Goal: Task Accomplishment & Management: Use online tool/utility

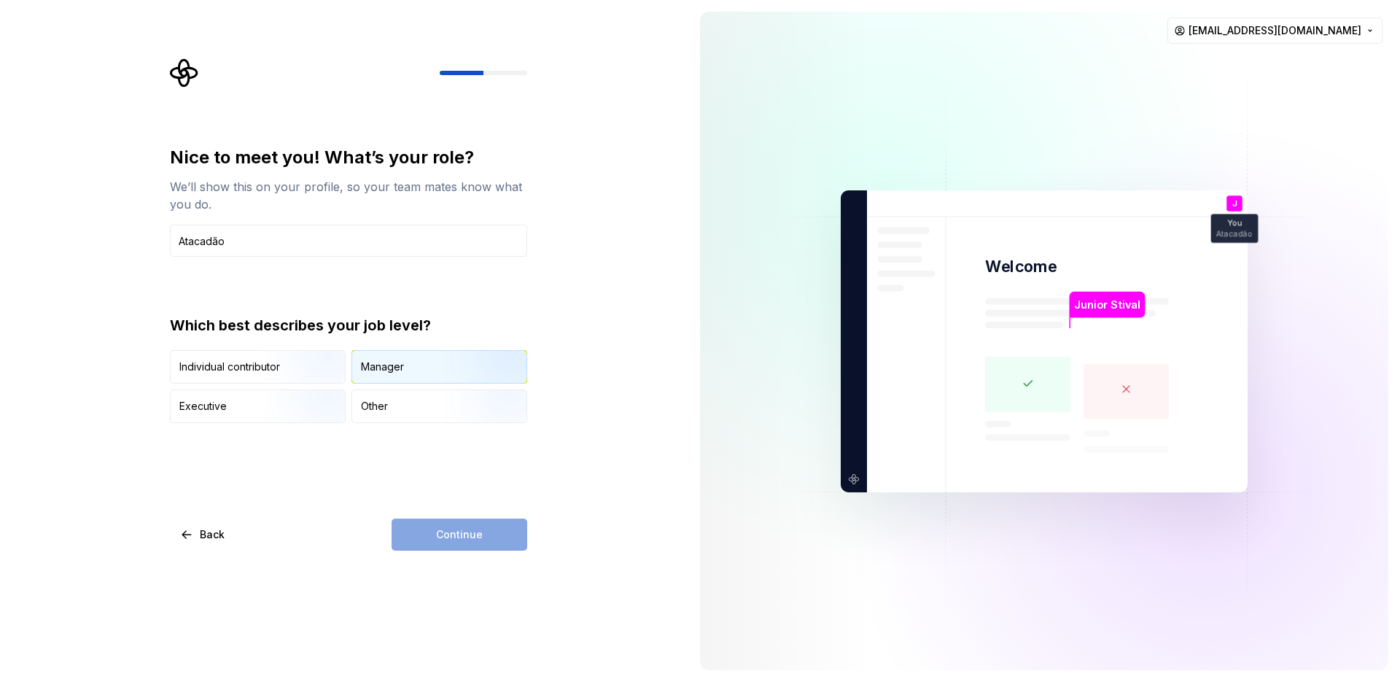
type input "Atacadão"
click at [408, 360] on div "Manager" at bounding box center [439, 367] width 174 height 32
click at [456, 522] on button "Continue" at bounding box center [460, 534] width 136 height 32
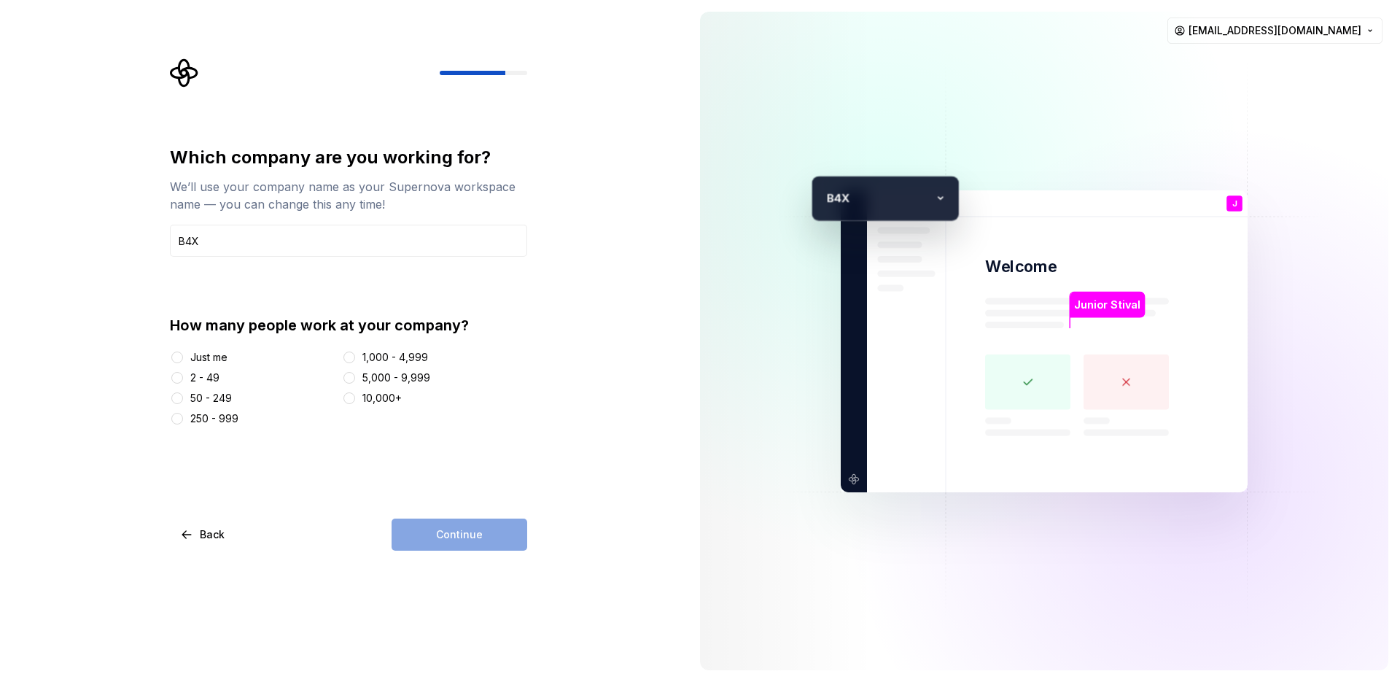
type input "B4X"
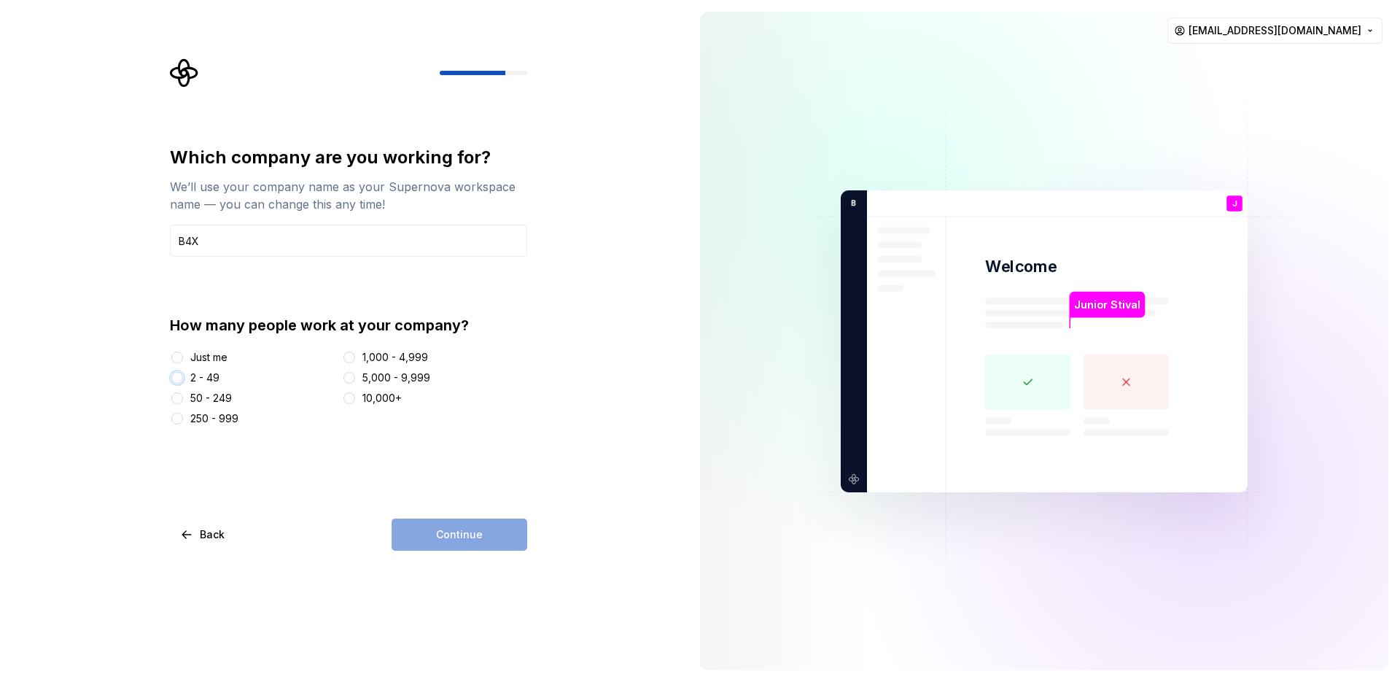
click at [176, 377] on button "2 - 49" at bounding box center [177, 378] width 12 height 12
click at [453, 540] on span "Continue" at bounding box center [459, 534] width 47 height 15
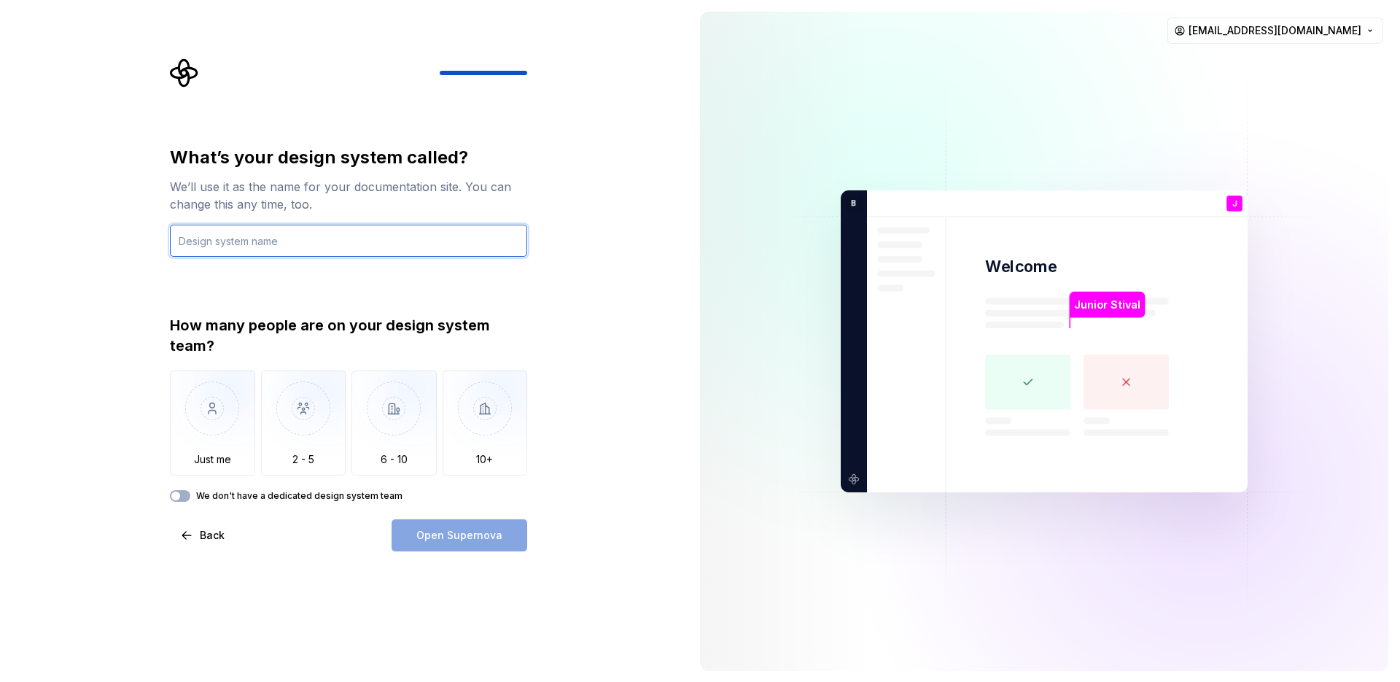
click at [382, 233] on input "text" at bounding box center [348, 241] width 357 height 32
type input "Projeto Atacadão"
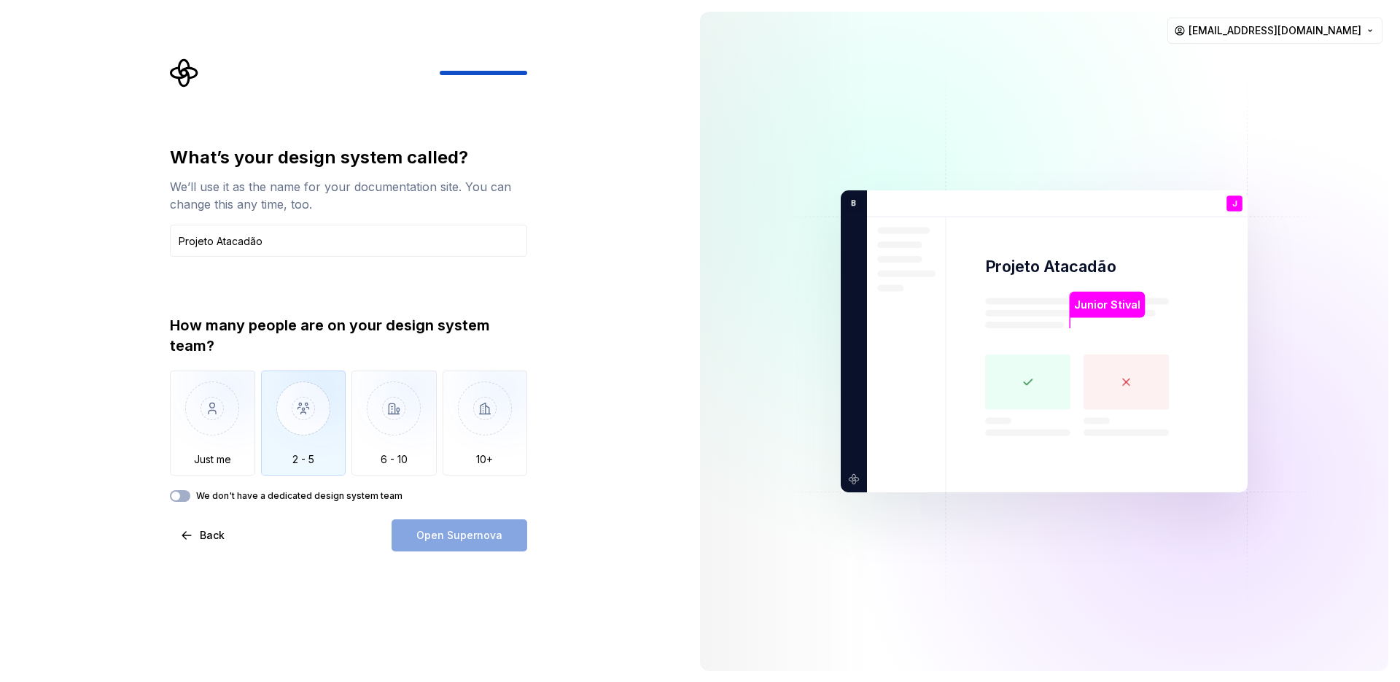
click at [316, 431] on img "button" at bounding box center [303, 419] width 85 height 98
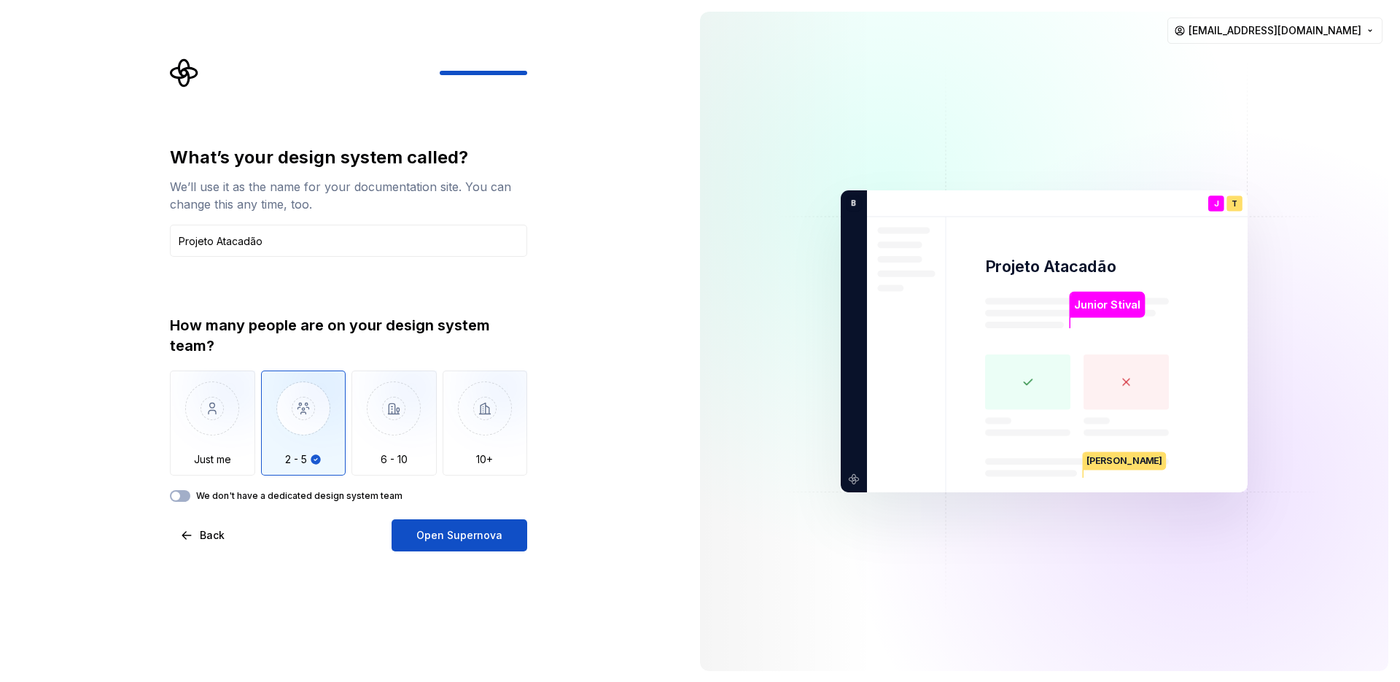
click at [316, 430] on img "button" at bounding box center [303, 419] width 85 height 98
click at [483, 528] on button "Open Supernova" at bounding box center [460, 535] width 136 height 32
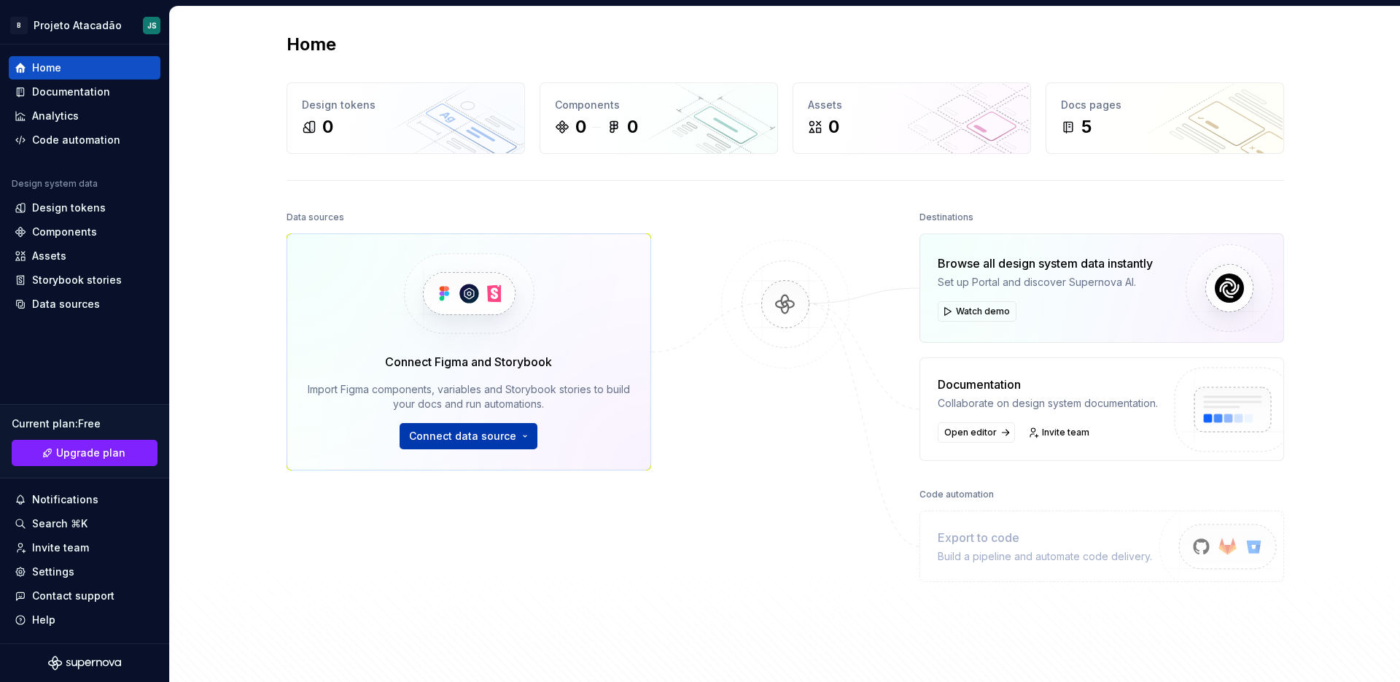
click at [477, 443] on button "Connect data source" at bounding box center [469, 436] width 138 height 26
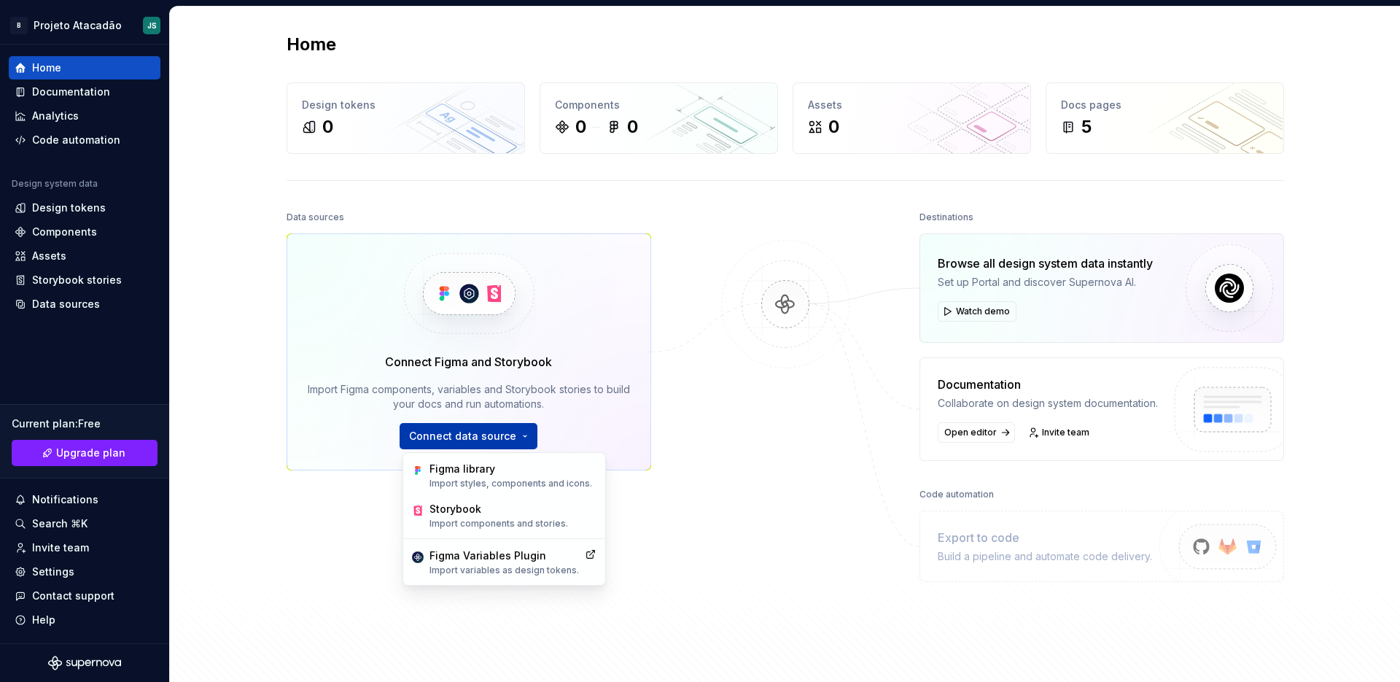
click at [479, 440] on span "Connect data source" at bounding box center [462, 436] width 107 height 15
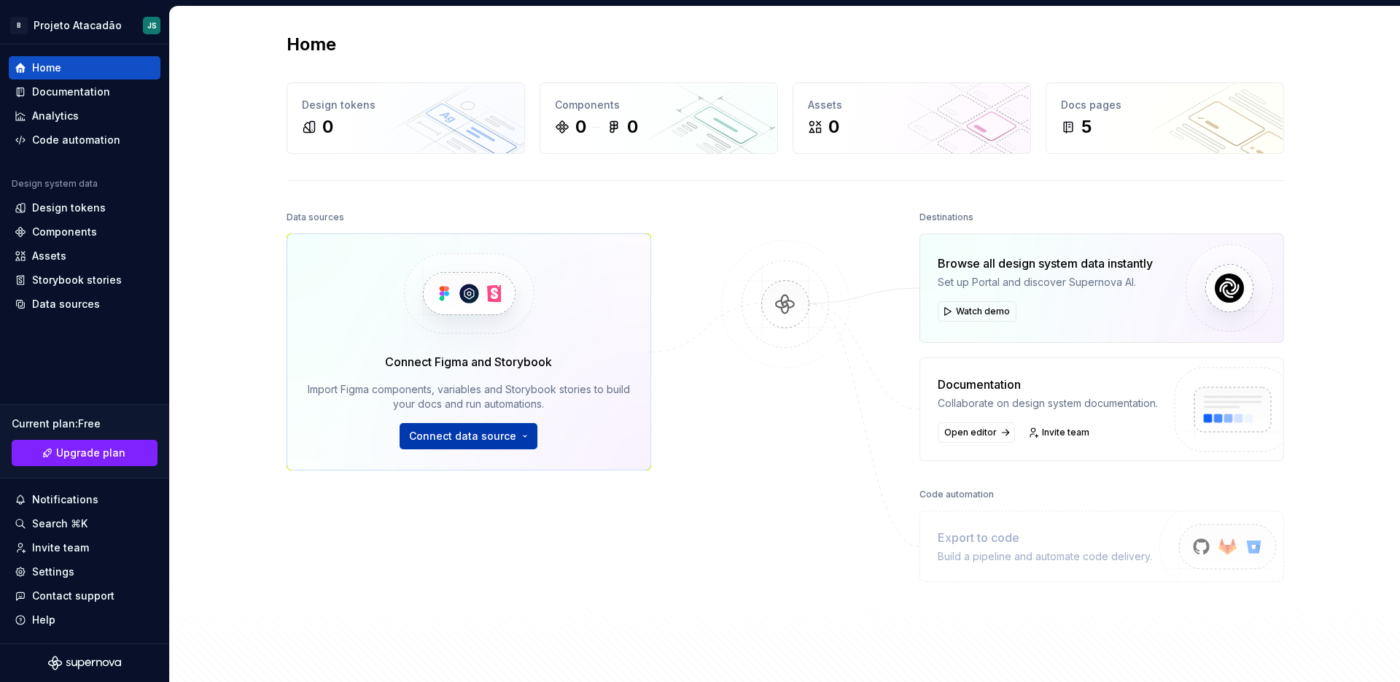
click at [479, 440] on span "Connect data source" at bounding box center [462, 436] width 107 height 15
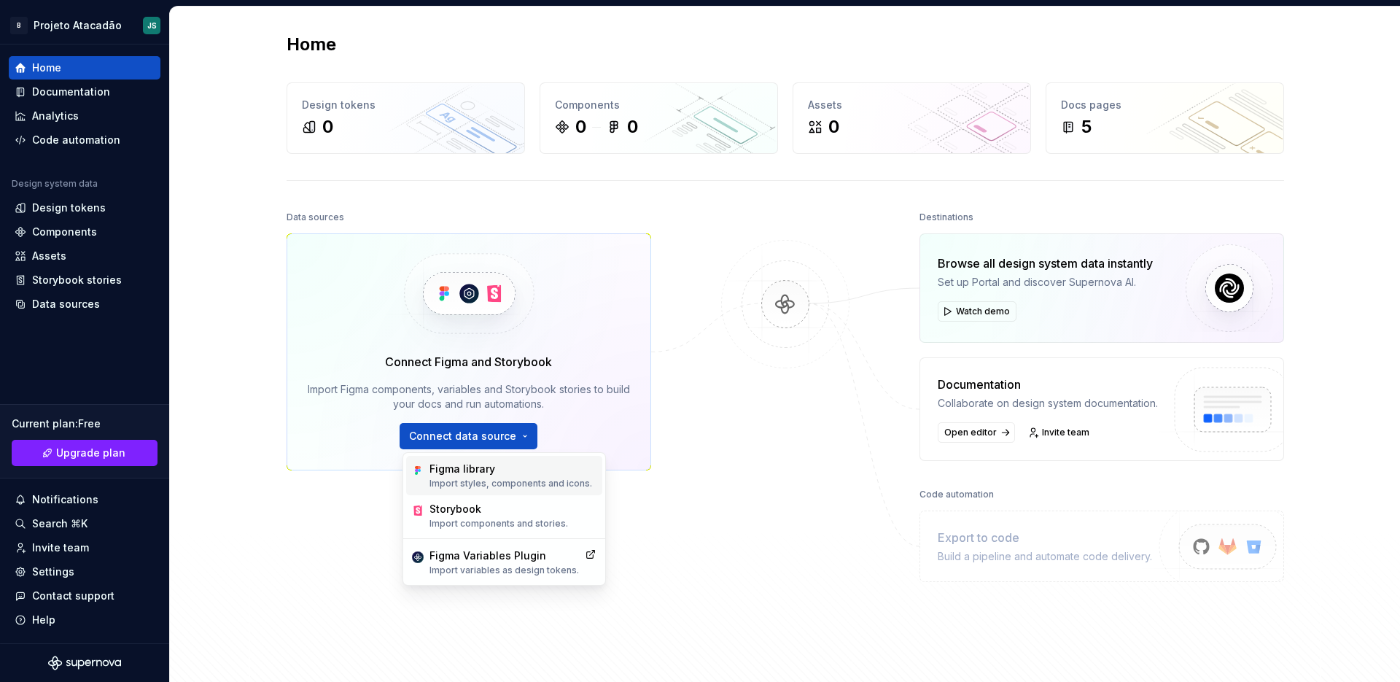
click at [467, 481] on p "Import styles, components and icons." at bounding box center [510, 484] width 163 height 12
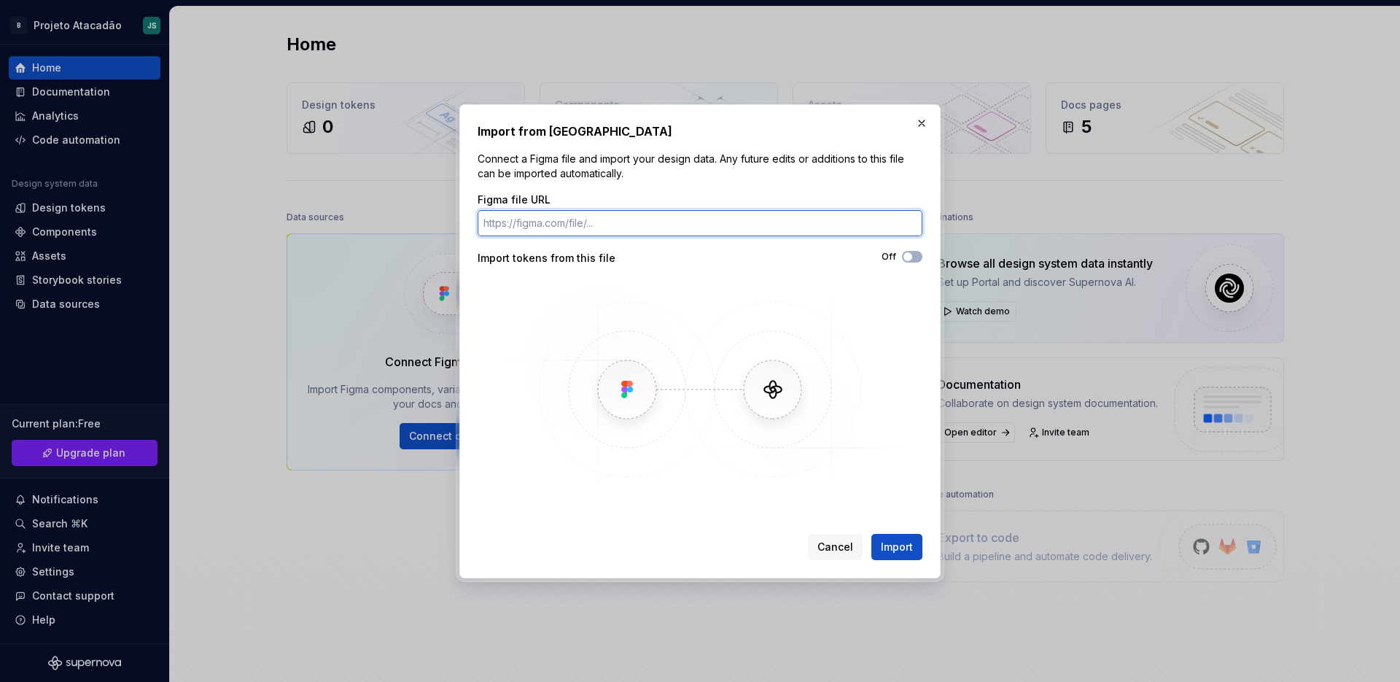
paste input "[URL][DOMAIN_NAME]"
type input "[URL][DOMAIN_NAME]"
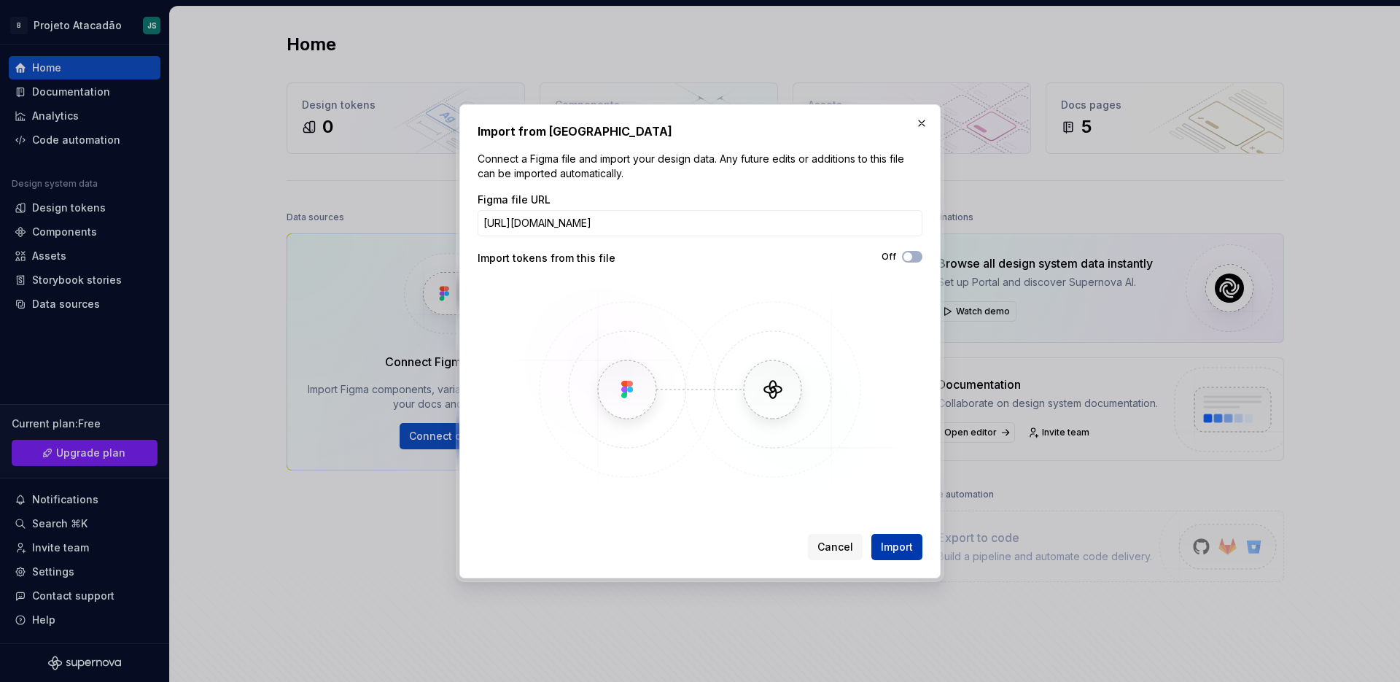
click at [889, 550] on span "Import" at bounding box center [897, 547] width 32 height 15
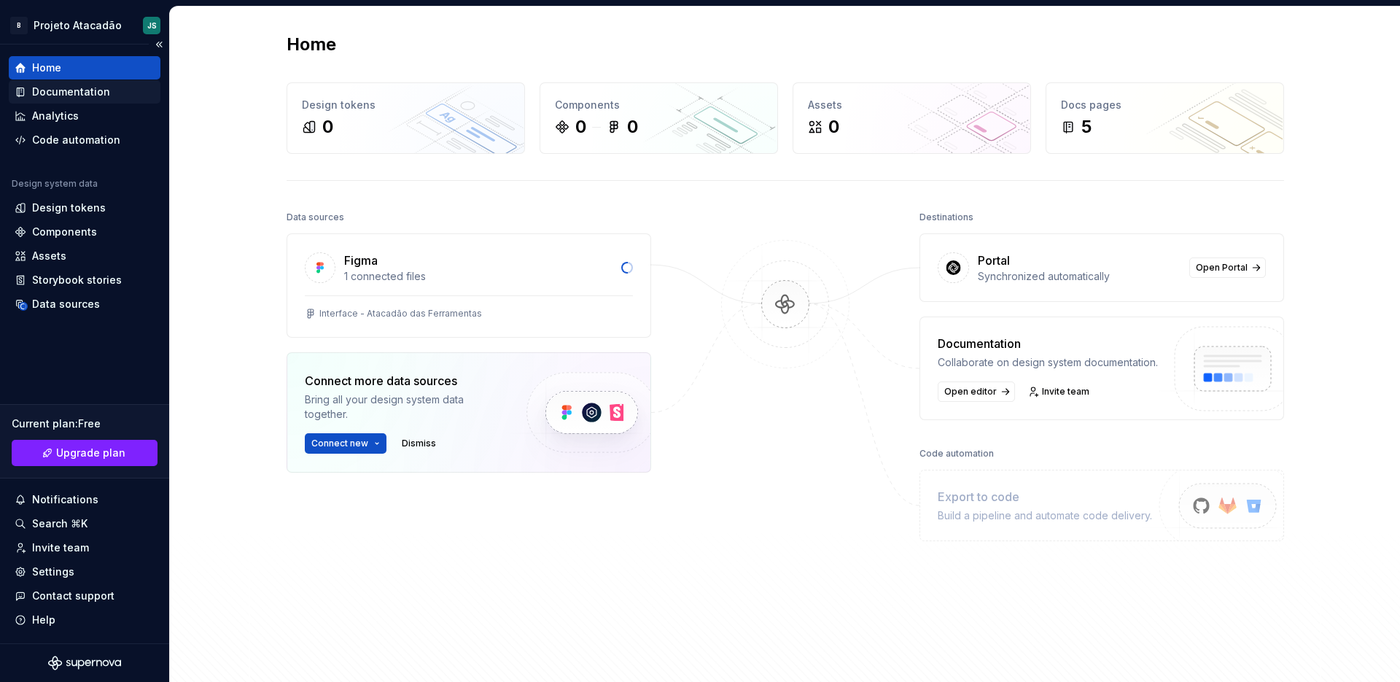
click at [73, 98] on div "Documentation" at bounding box center [71, 92] width 78 height 15
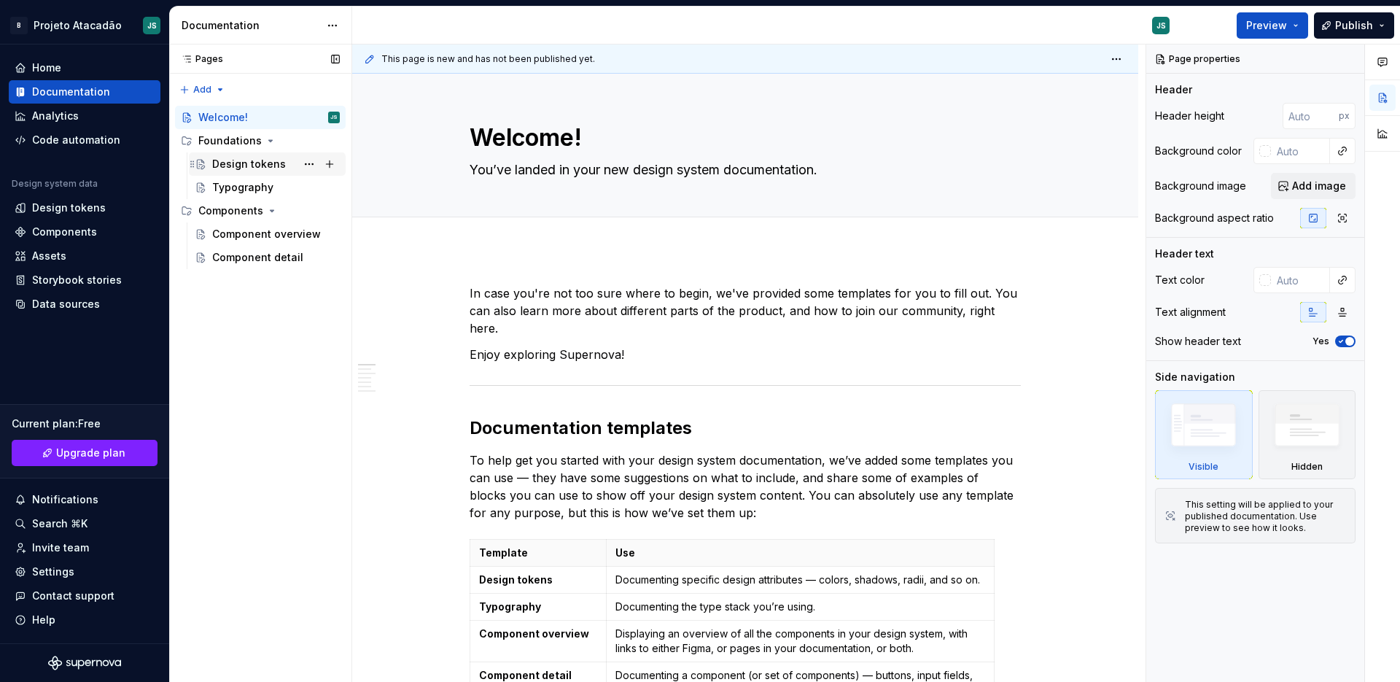
click at [226, 162] on div "Design tokens" at bounding box center [249, 164] width 74 height 15
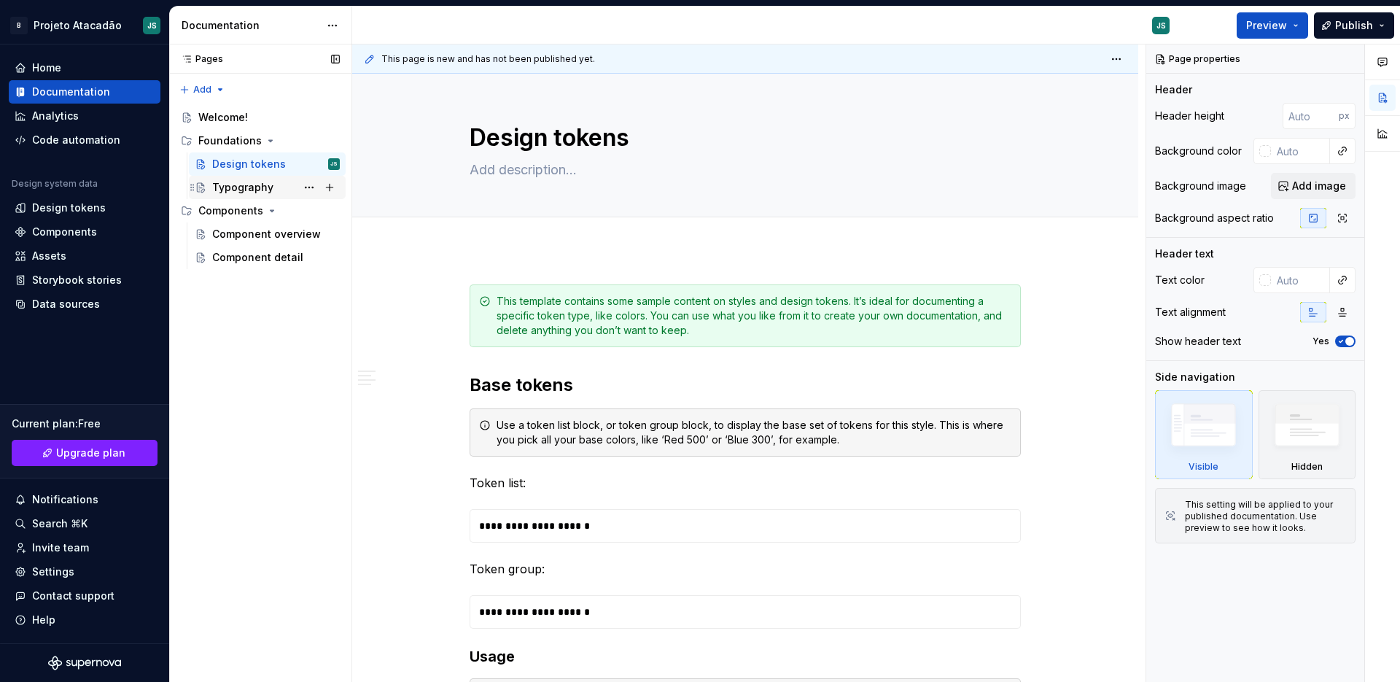
click at [227, 192] on div "Typography" at bounding box center [242, 187] width 61 height 15
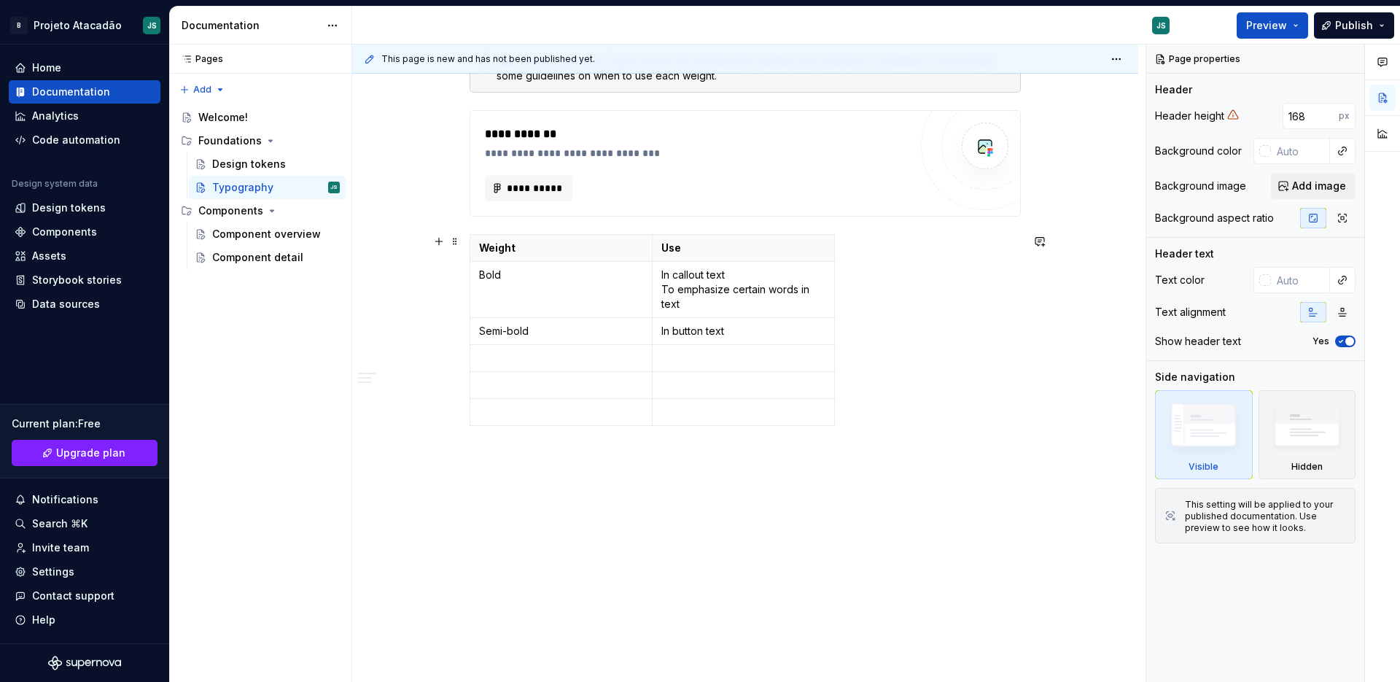
scroll to position [981, 0]
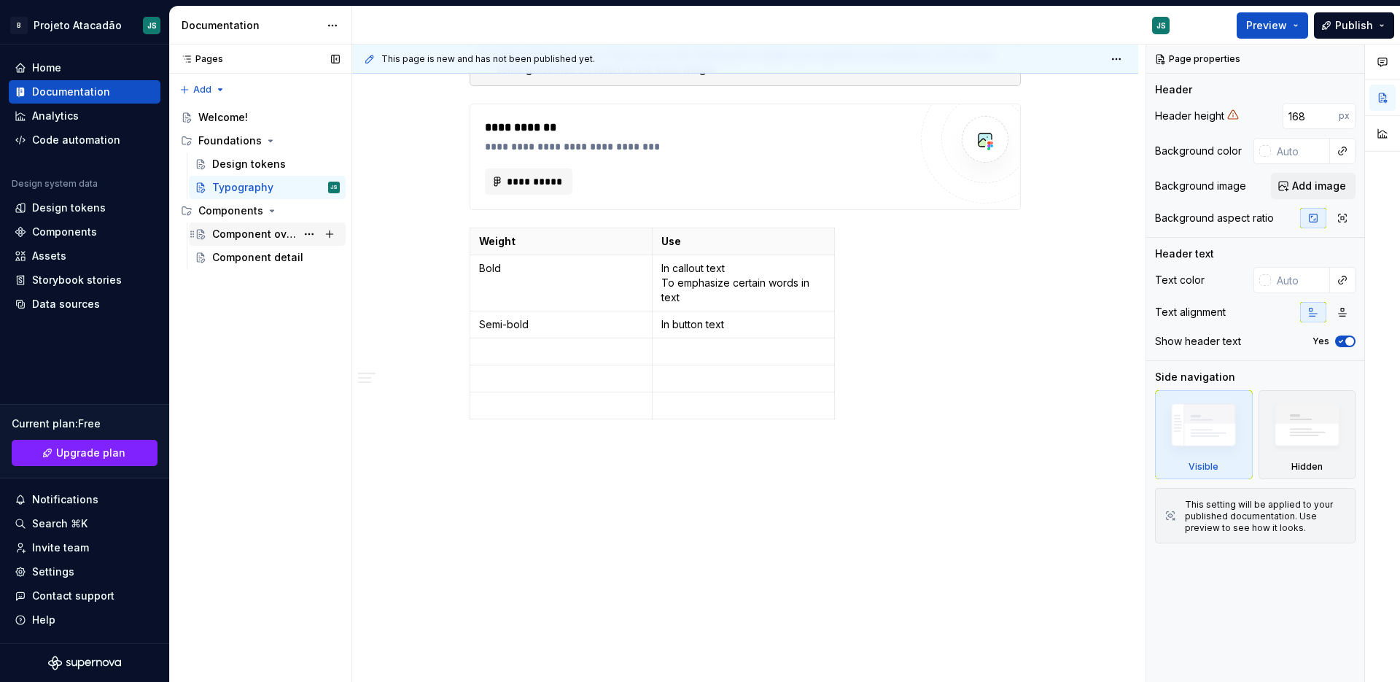
click at [243, 231] on div "Component overview" at bounding box center [254, 234] width 84 height 15
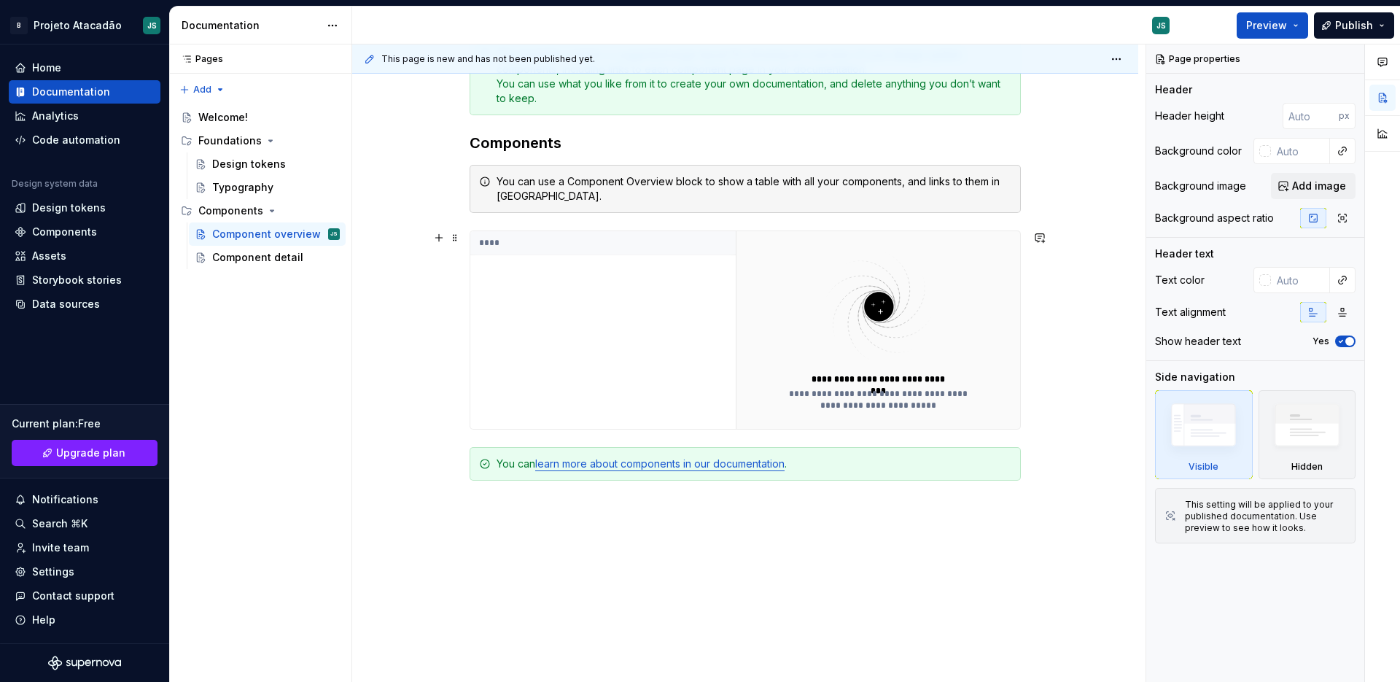
scroll to position [262, 0]
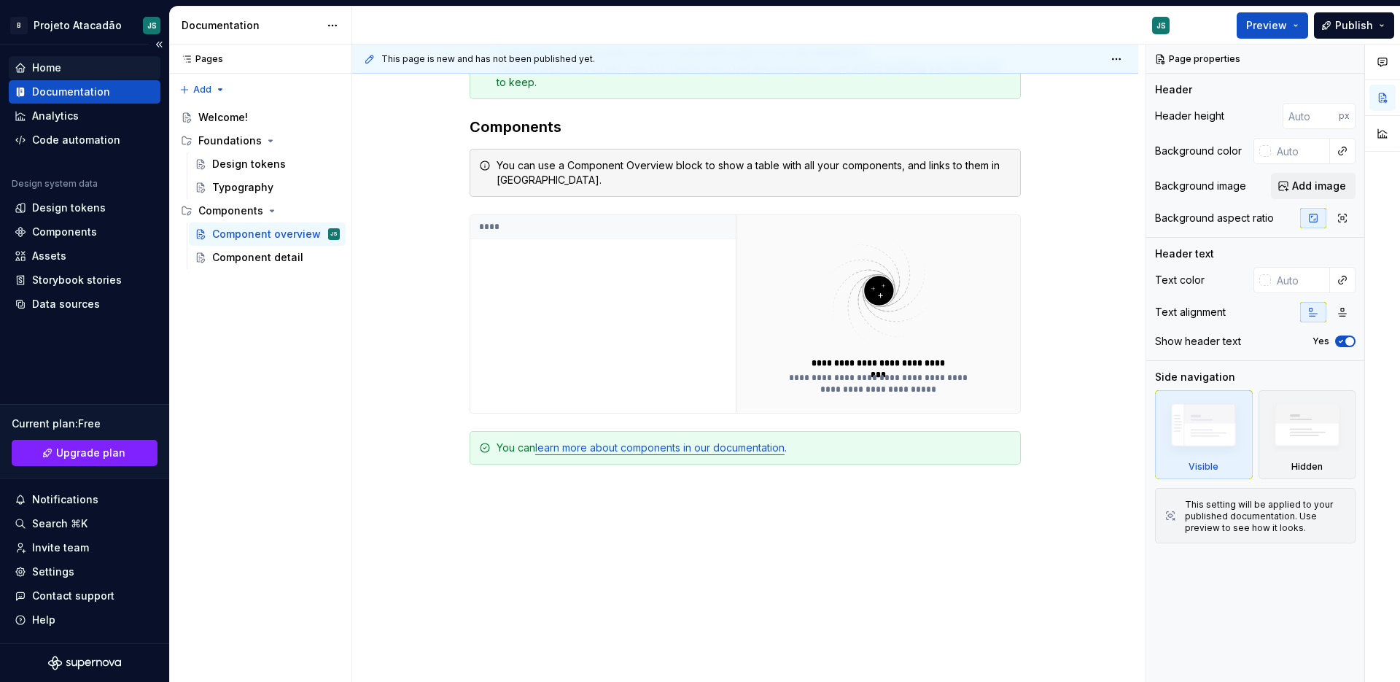
type textarea "*"
click at [52, 71] on div "Home" at bounding box center [46, 68] width 29 height 15
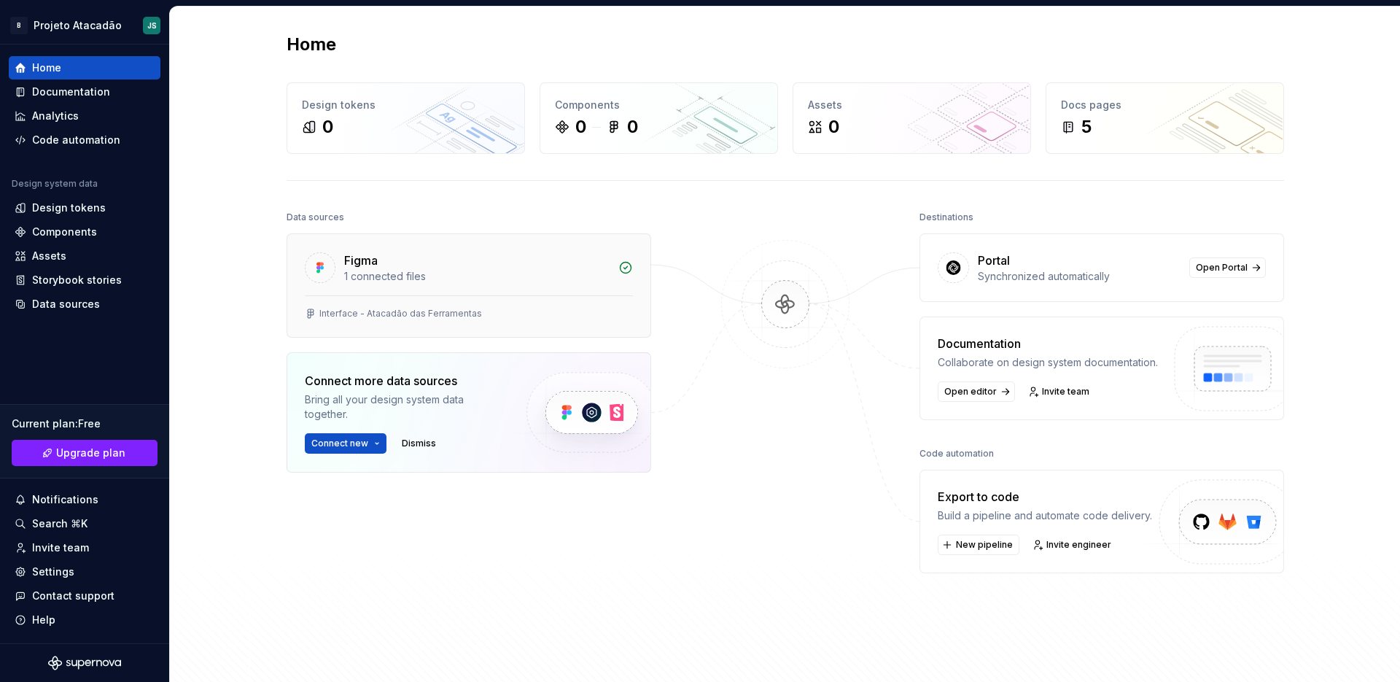
click at [351, 273] on div "1 connected files" at bounding box center [476, 276] width 265 height 15
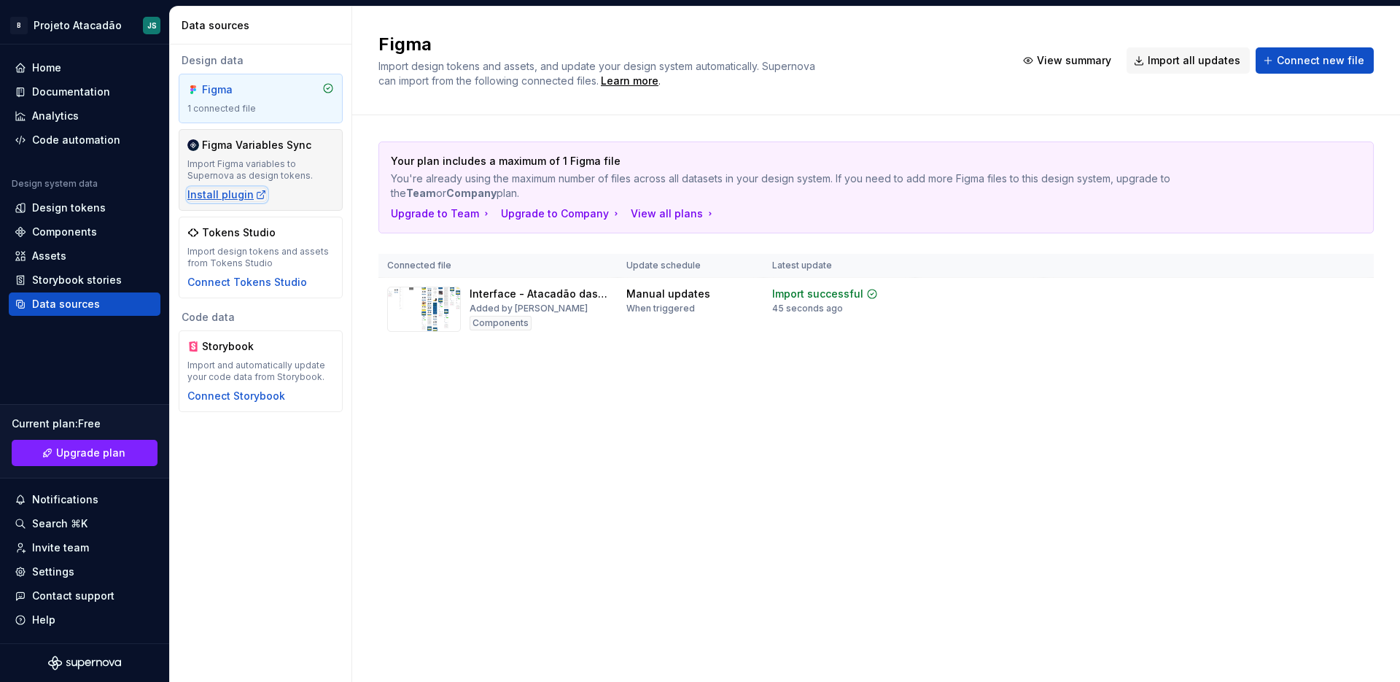
click at [201, 192] on div "Install plugin" at bounding box center [226, 194] width 79 height 15
click at [234, 236] on div "Tokens Studio" at bounding box center [239, 232] width 74 height 15
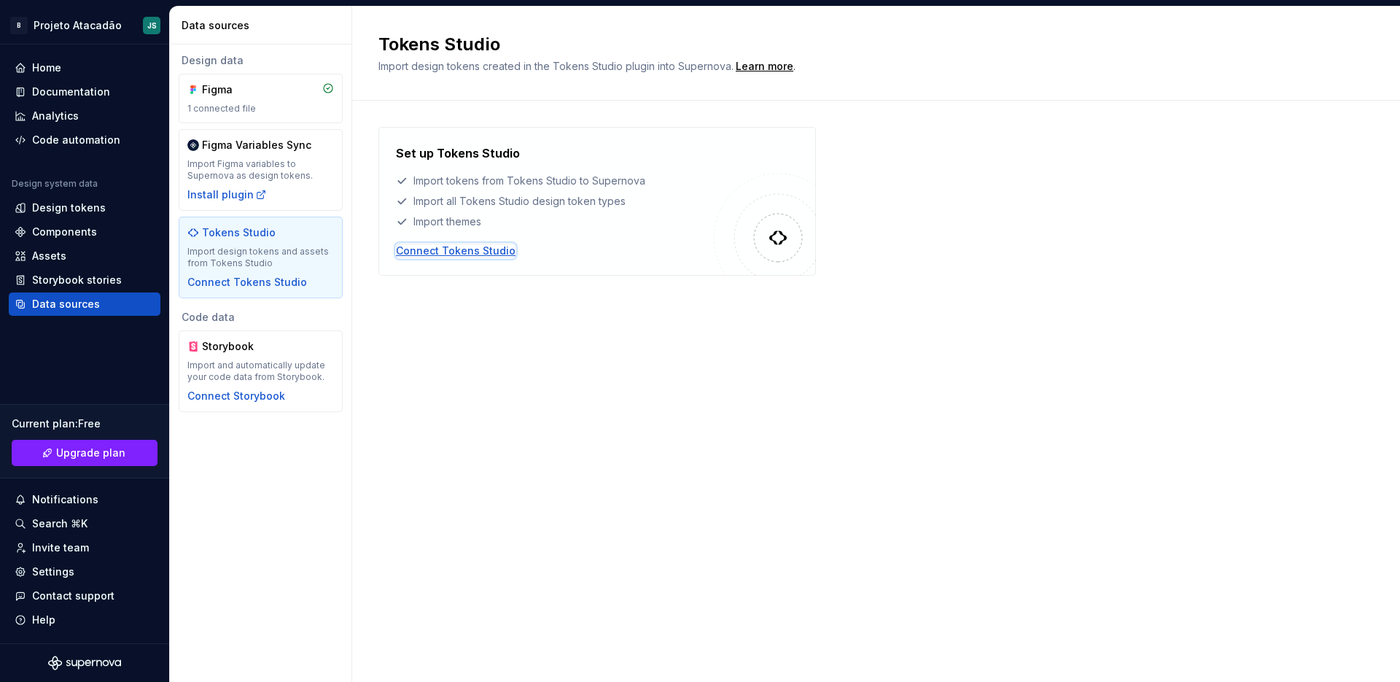
click at [483, 252] on div "Connect Tokens Studio" at bounding box center [456, 251] width 120 height 15
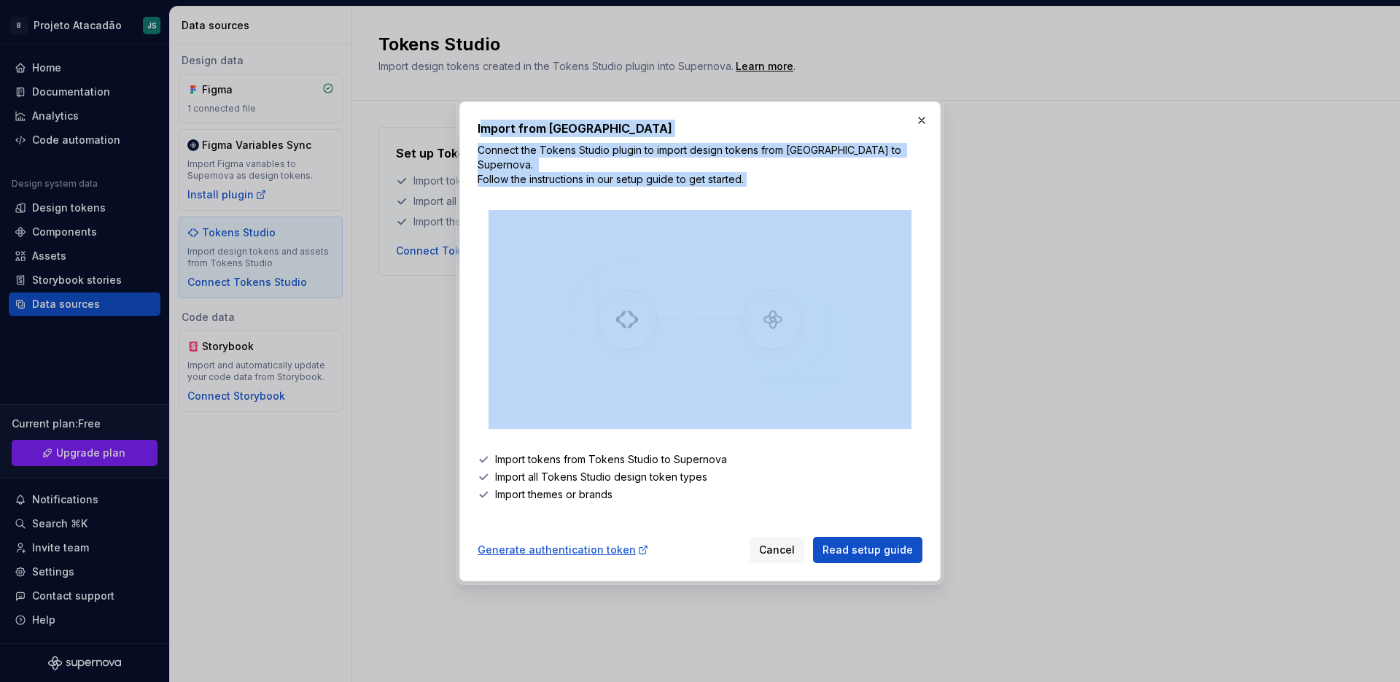
drag, startPoint x: 480, startPoint y: 132, endPoint x: 620, endPoint y: 397, distance: 299.7
click at [620, 397] on div "Import from Tokens Studio Connect the Tokens Studio plugin to import design tok…" at bounding box center [700, 341] width 445 height 443
click at [843, 546] on span "Read setup guide" at bounding box center [867, 549] width 90 height 15
